Goal: Information Seeking & Learning: Learn about a topic

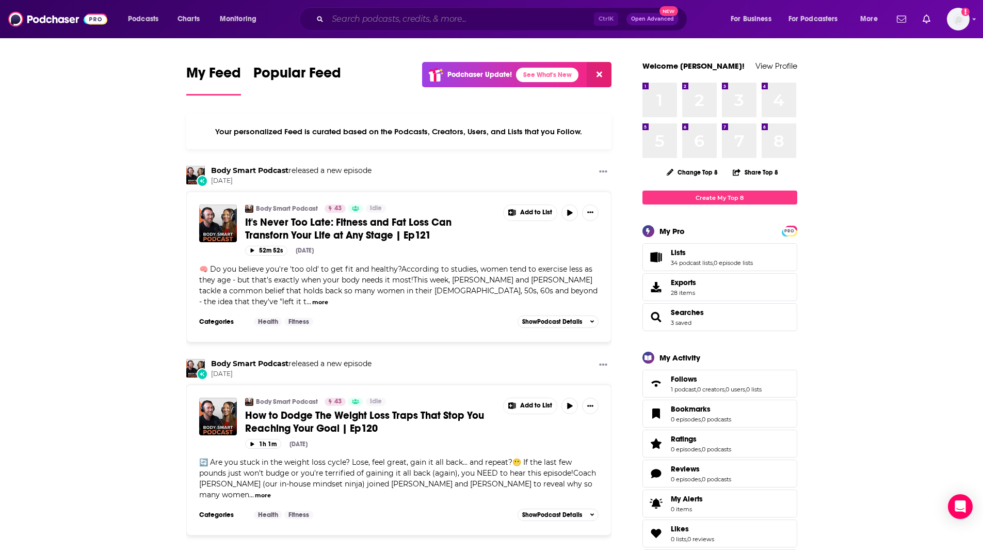
click at [361, 18] on input "Search podcasts, credits, & more..." at bounding box center [461, 19] width 266 height 17
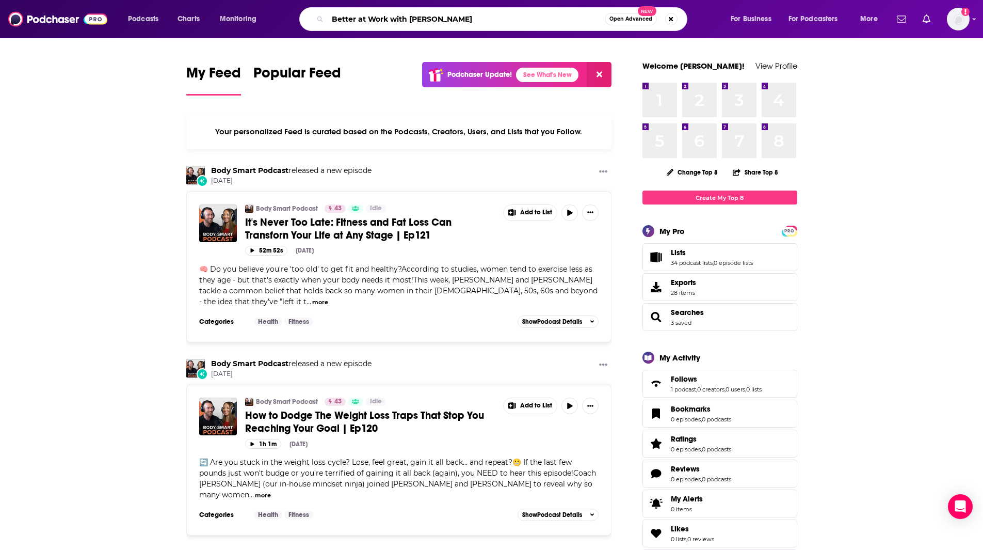
type input "Better at Work with [PERSON_NAME]"
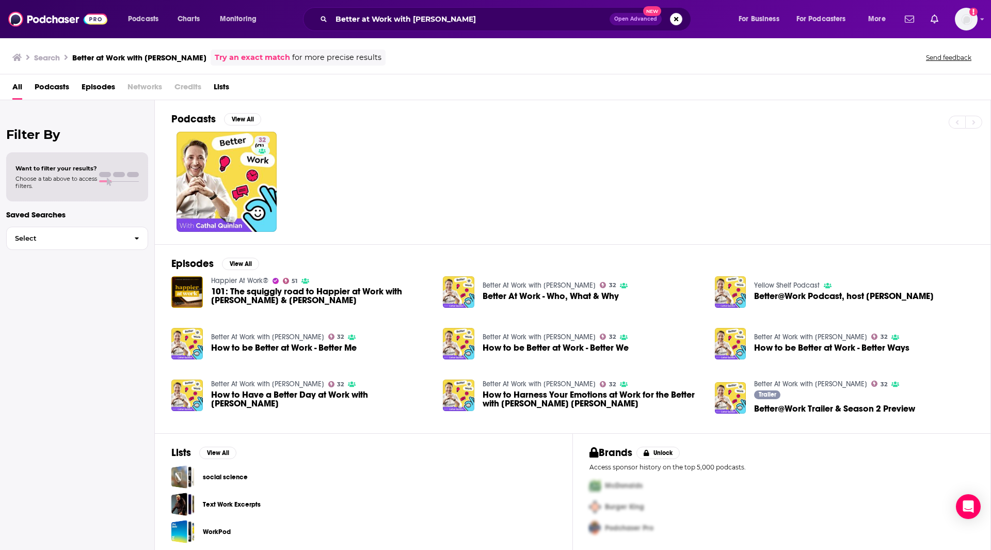
click at [409, 206] on div "32" at bounding box center [580, 182] width 819 height 100
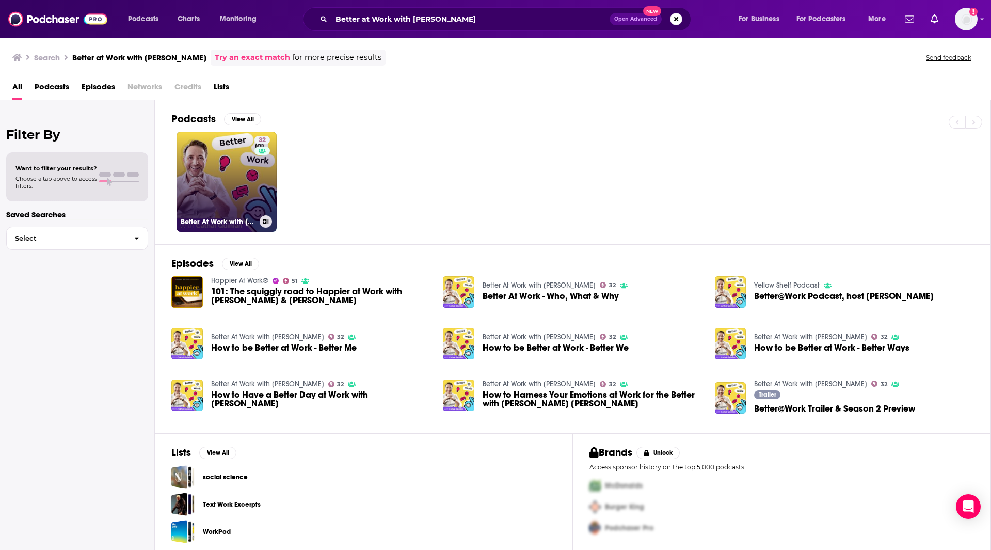
click at [224, 159] on link "32 Better At Work with [PERSON_NAME]" at bounding box center [227, 182] width 100 height 100
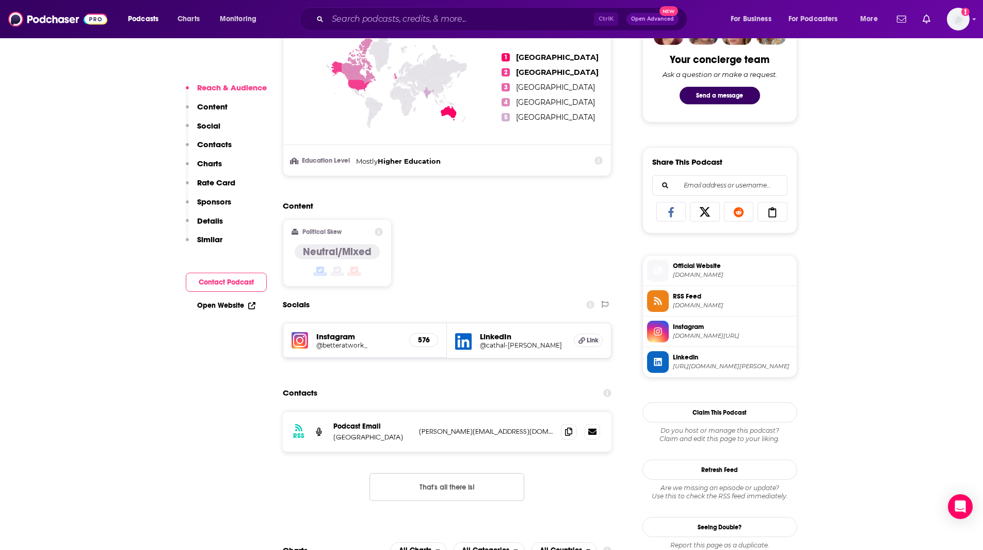
scroll to position [637, 0]
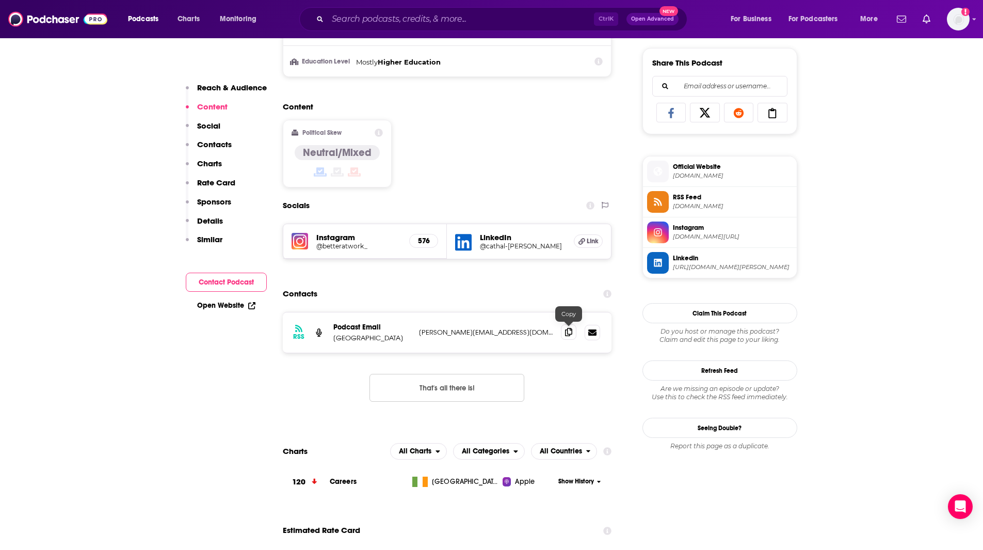
click at [570, 331] on icon at bounding box center [568, 332] width 7 height 8
drag, startPoint x: 57, startPoint y: 103, endPoint x: 164, endPoint y: 98, distance: 106.9
click at [415, 19] on input "Search podcasts, credits, & more..." at bounding box center [461, 19] width 266 height 17
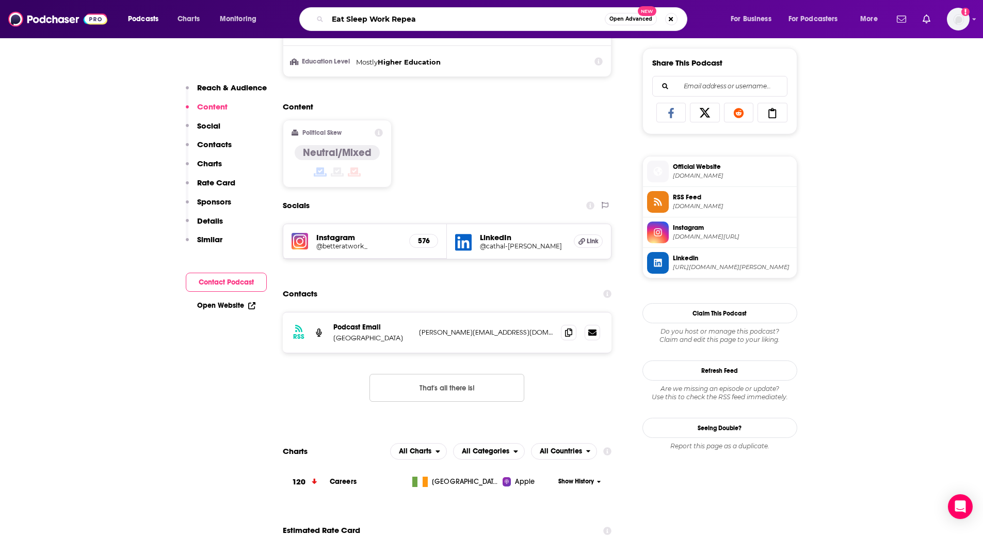
type input "Eat Sleep Work Repeat"
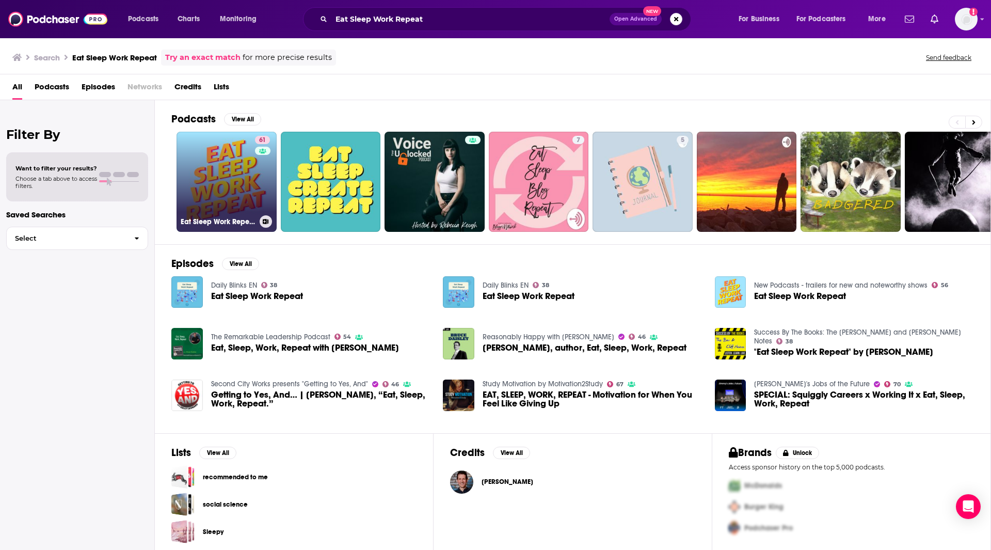
click at [230, 219] on h3 "Eat Sleep Work Repeat - better workplace culture" at bounding box center [218, 221] width 75 height 9
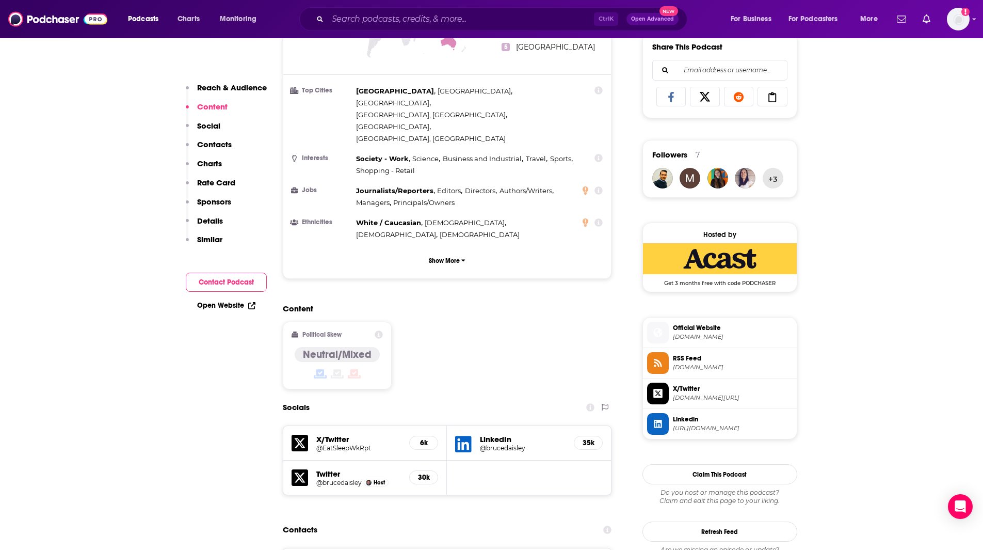
scroll to position [865, 0]
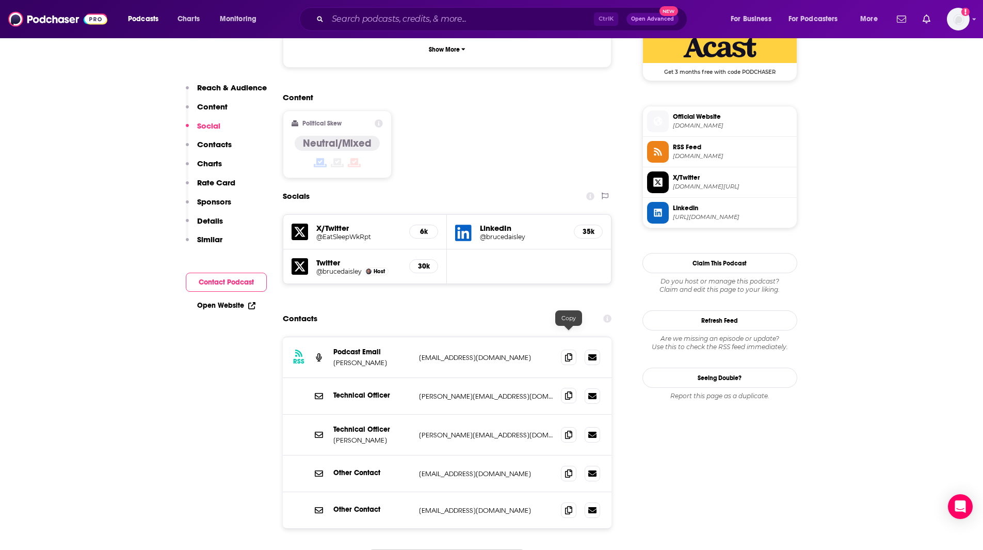
click at [570, 388] on span at bounding box center [568, 395] width 15 height 15
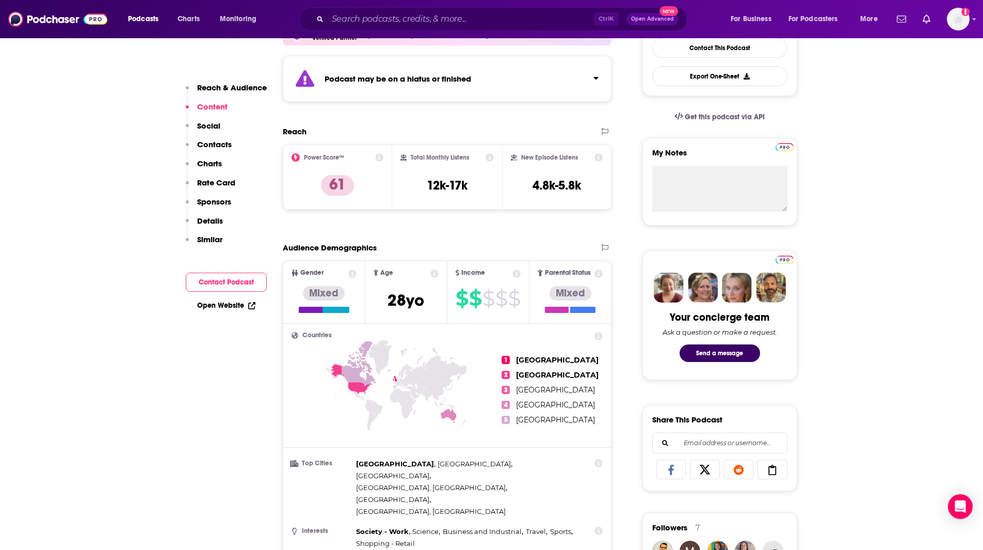
scroll to position [0, 0]
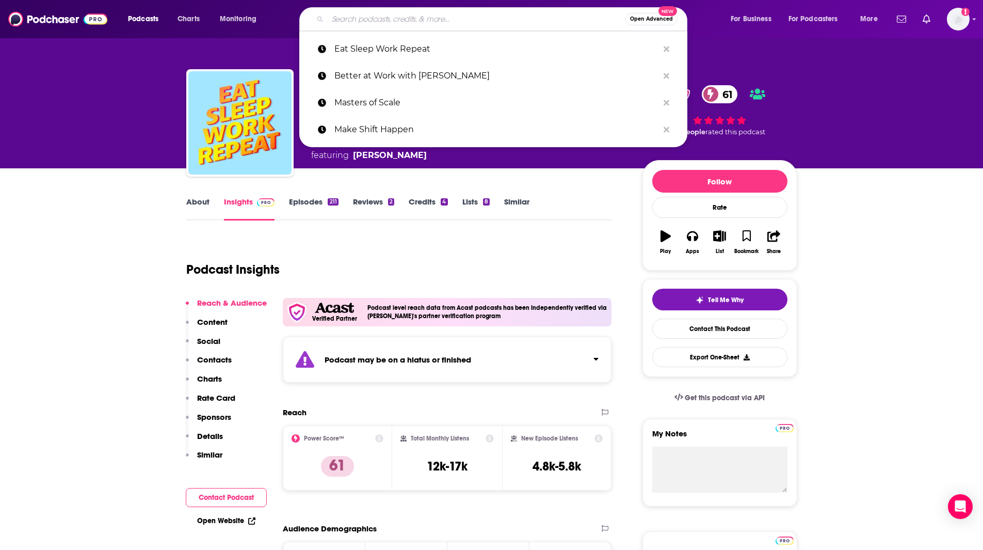
click at [357, 20] on input "Search podcasts, credits, & more..." at bounding box center [477, 19] width 298 height 17
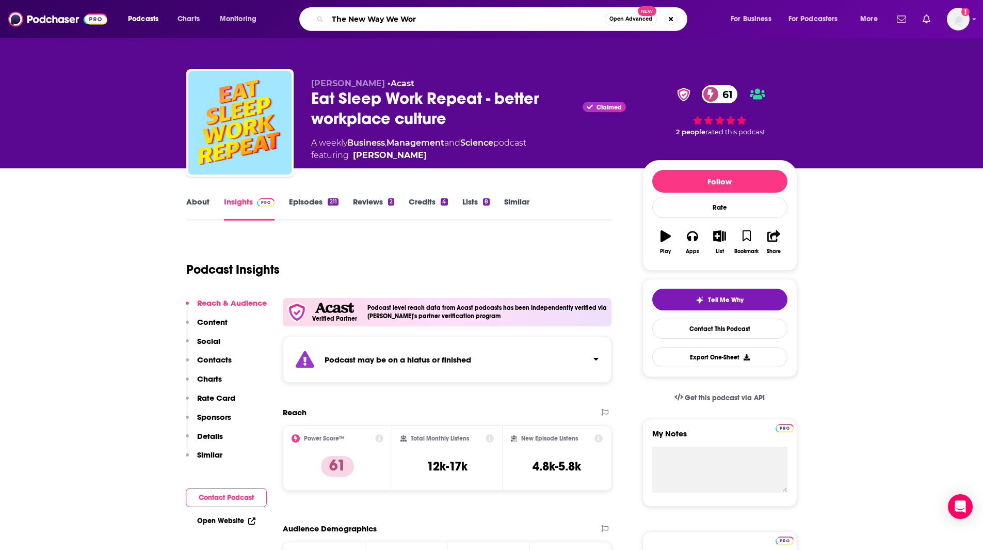
type input "The New Way We Work"
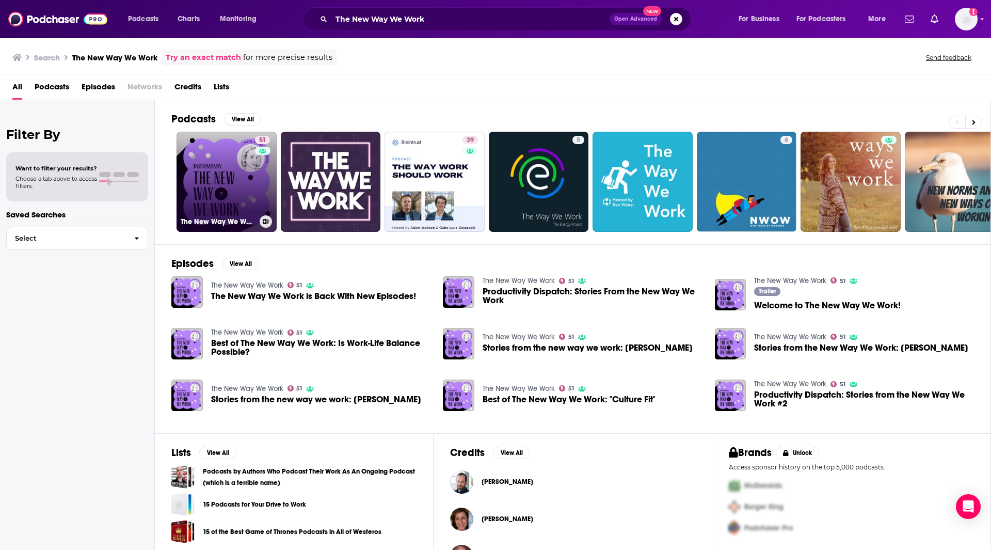
click at [250, 184] on link "51 The New Way We Work" at bounding box center [227, 182] width 100 height 100
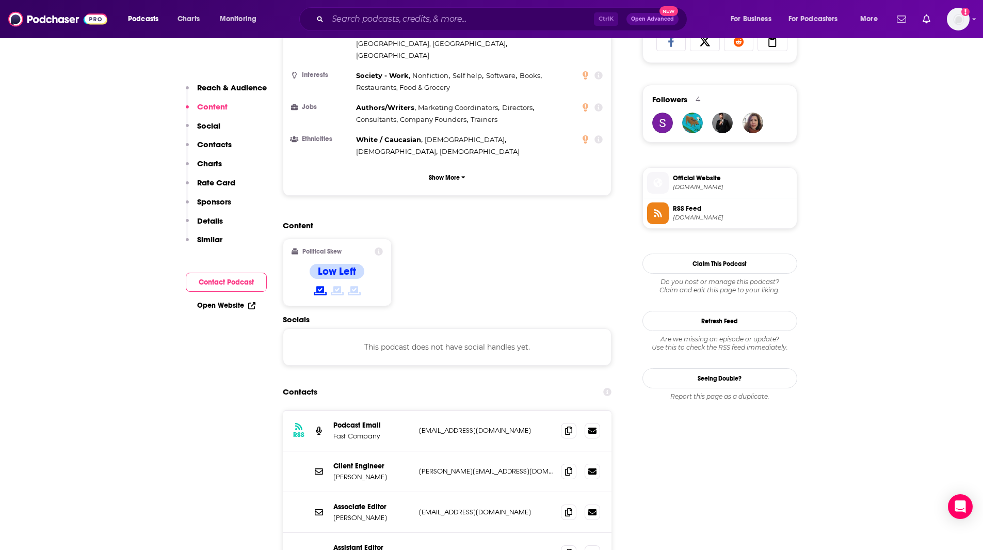
scroll to position [748, 0]
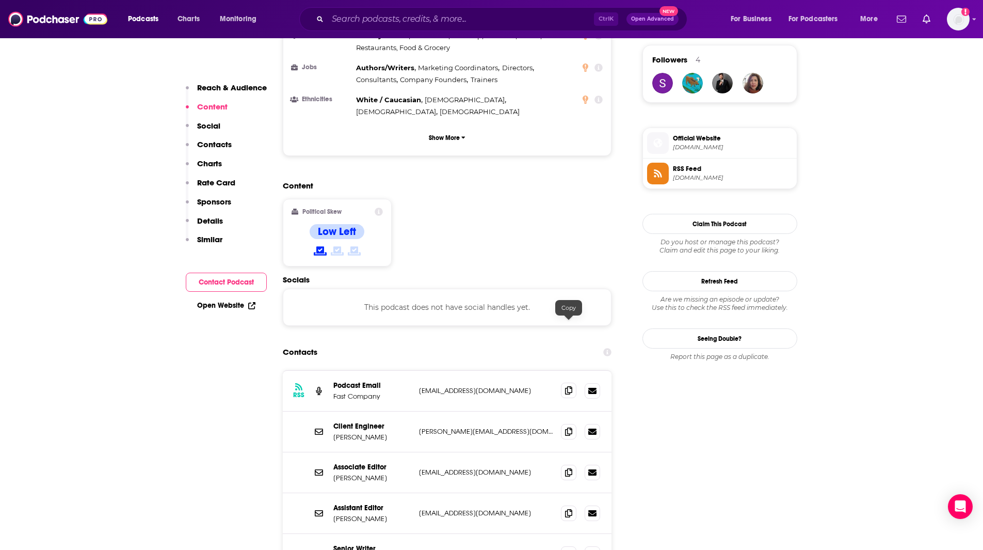
click at [567, 386] on icon at bounding box center [568, 390] width 7 height 8
click at [677, 175] on span "[DOMAIN_NAME]" at bounding box center [733, 178] width 120 height 8
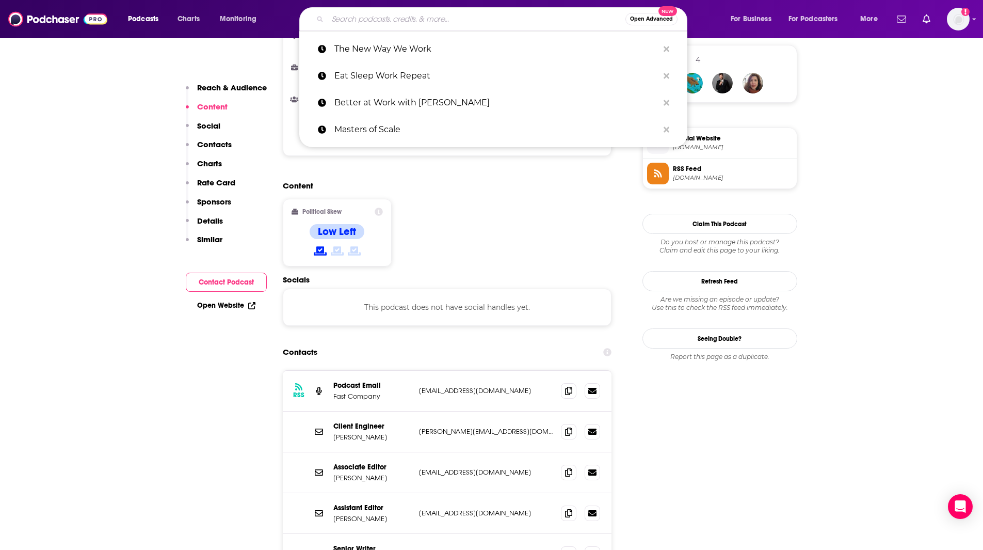
click at [387, 24] on input "Search podcasts, credits, & more..." at bounding box center [477, 19] width 298 height 17
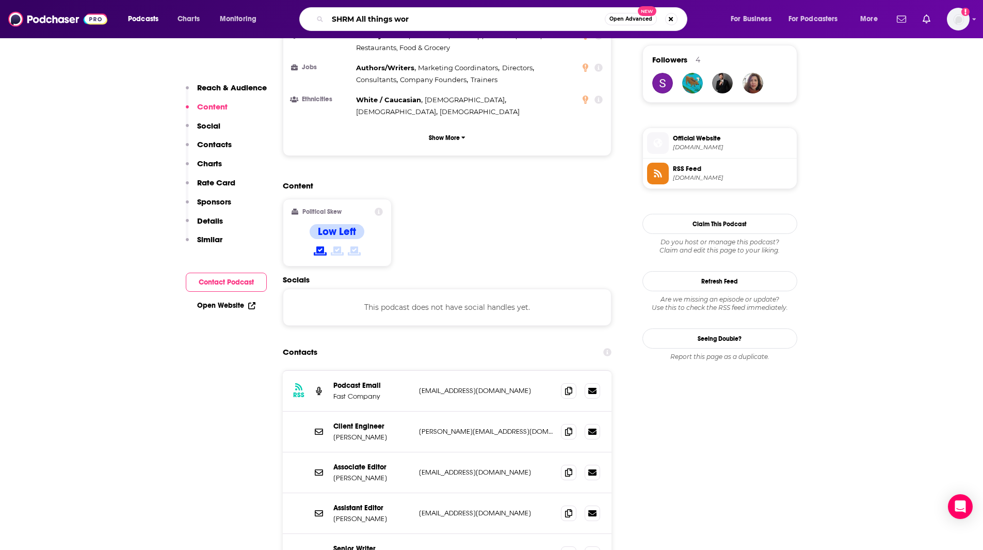
type input "SHRM All things work"
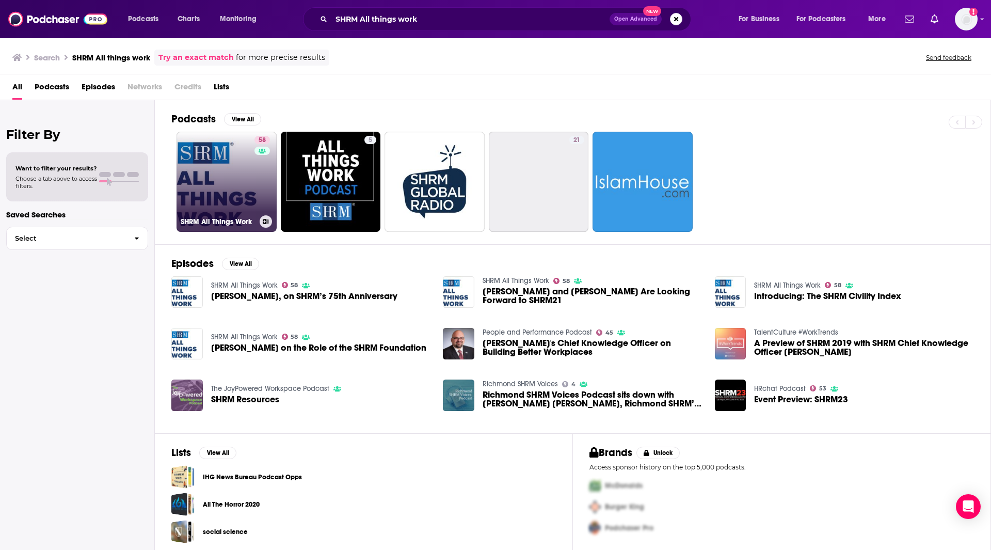
click at [230, 202] on link "58 SHRM All Things Work" at bounding box center [227, 182] width 100 height 100
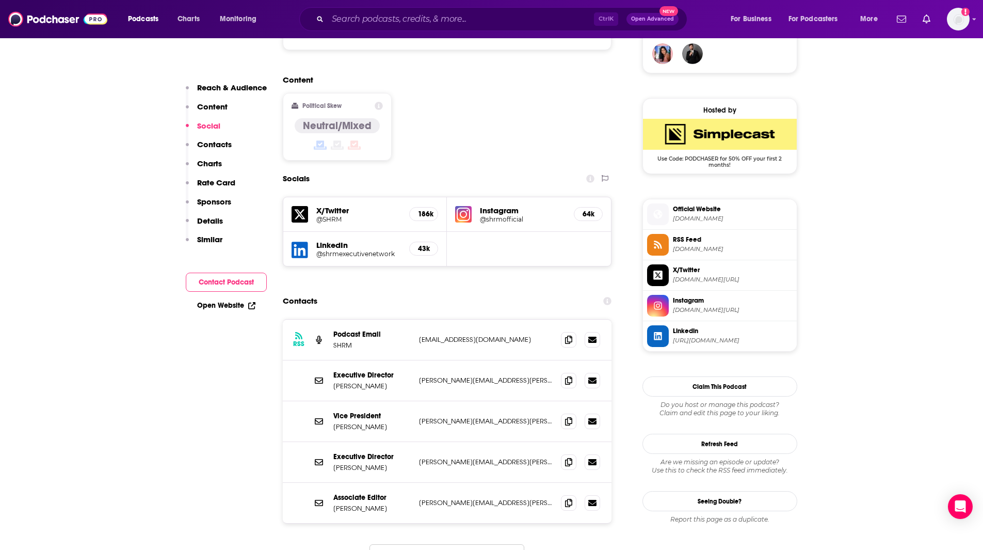
scroll to position [806, 0]
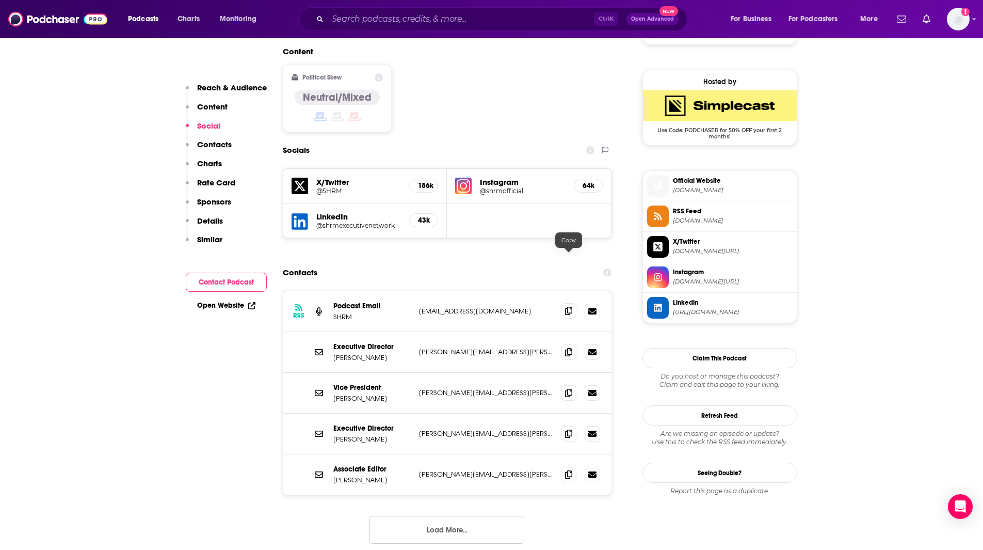
click at [569, 307] on icon at bounding box center [568, 311] width 7 height 8
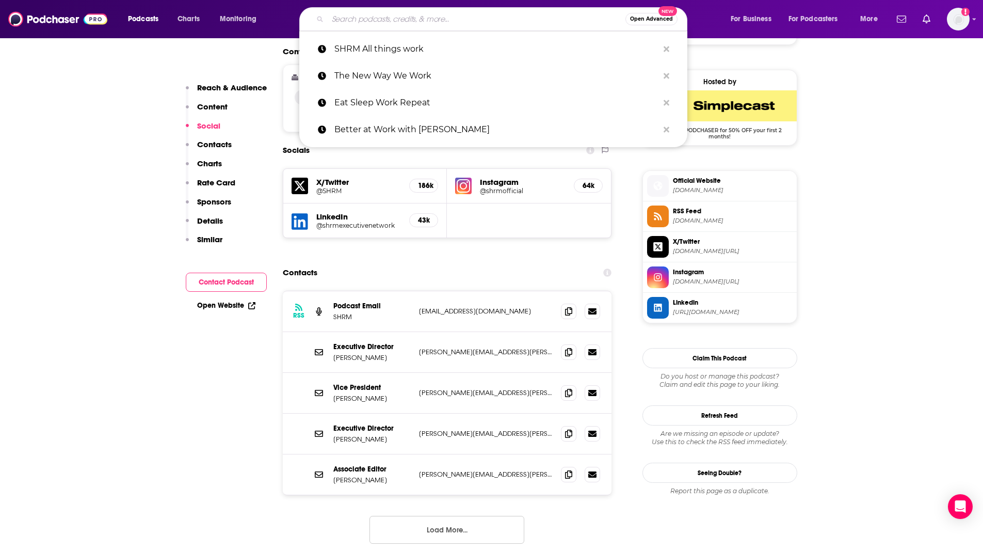
click at [423, 17] on input "Search podcasts, credits, & more..." at bounding box center [477, 19] width 298 height 17
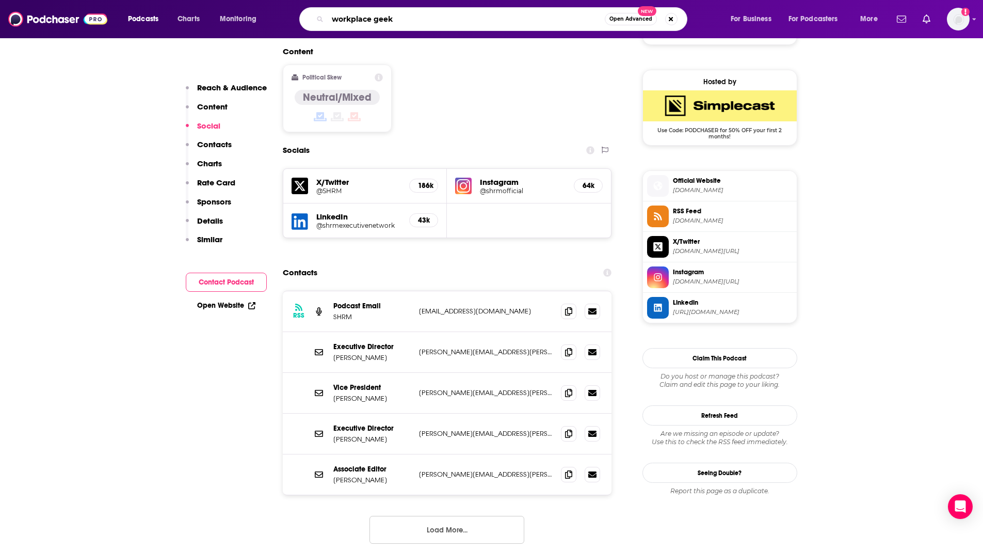
type input "workplace geeks"
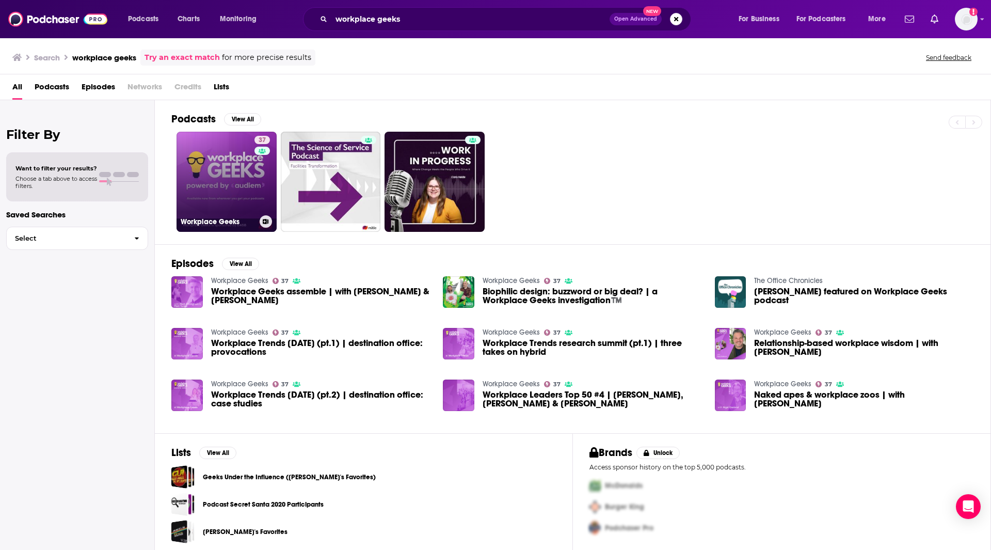
click at [203, 176] on link "37 Workplace Geeks" at bounding box center [227, 182] width 100 height 100
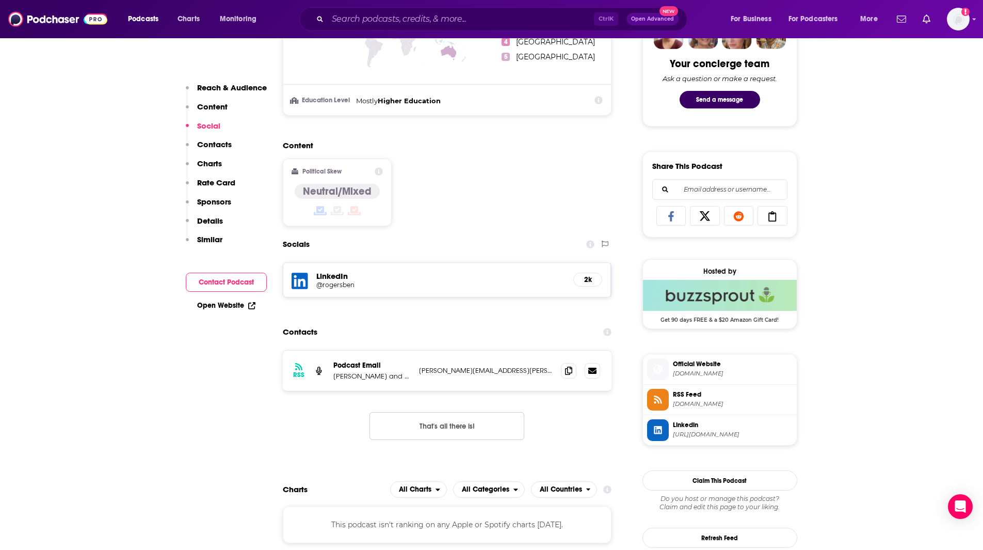
scroll to position [635, 0]
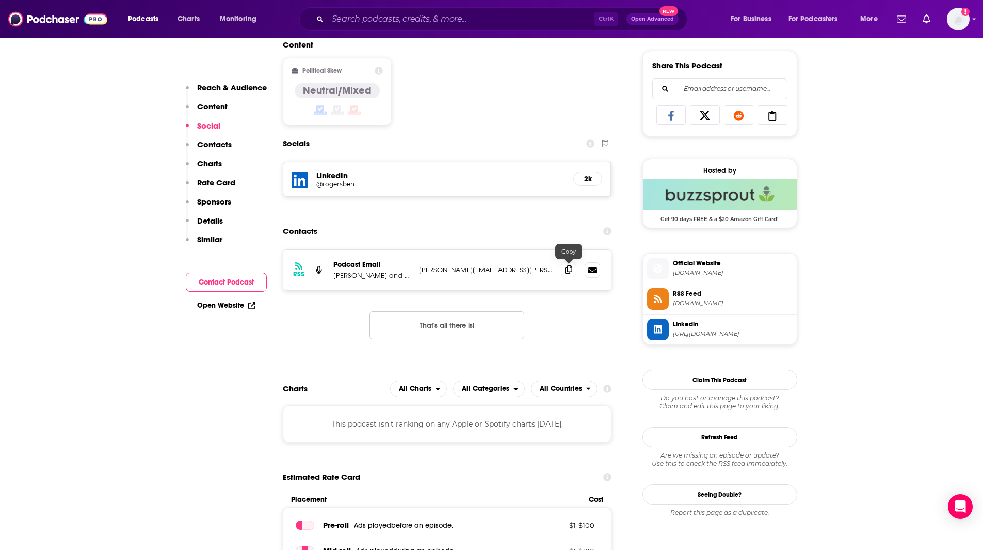
click at [570, 273] on icon at bounding box center [568, 269] width 7 height 8
click at [706, 302] on span "[DOMAIN_NAME]" at bounding box center [733, 303] width 120 height 8
